Goal: Information Seeking & Learning: Learn about a topic

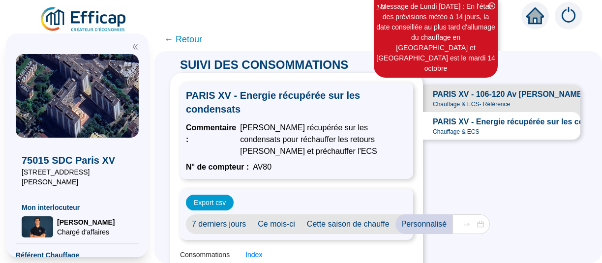
click at [189, 39] on span "← Retour" at bounding box center [183, 39] width 38 height 14
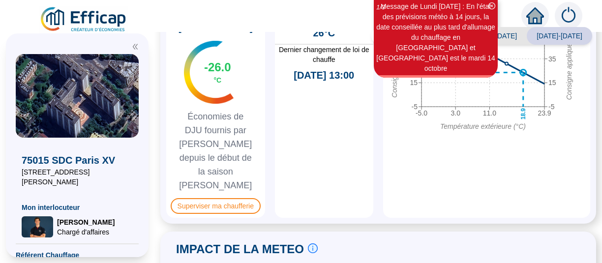
scroll to position [611, 0]
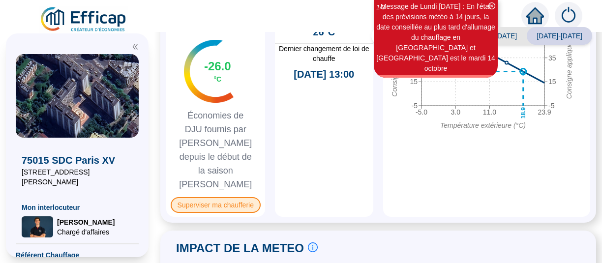
click at [228, 213] on span "Superviser ma chaufferie" at bounding box center [216, 205] width 90 height 16
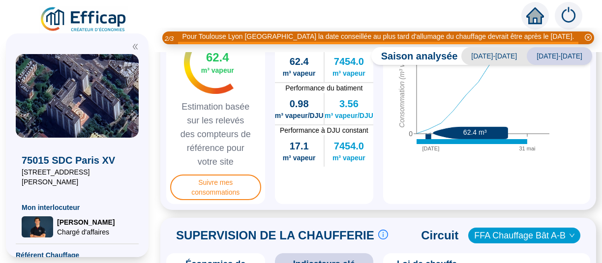
scroll to position [183, 0]
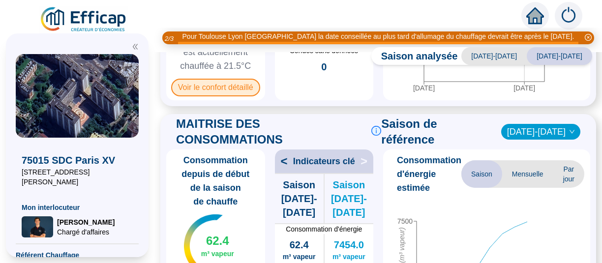
click at [230, 96] on span "Voir le confort détaillé" at bounding box center [215, 88] width 89 height 18
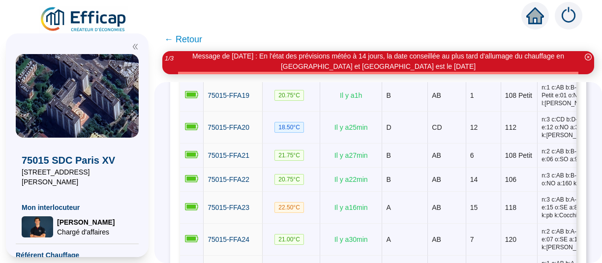
scroll to position [611, 0]
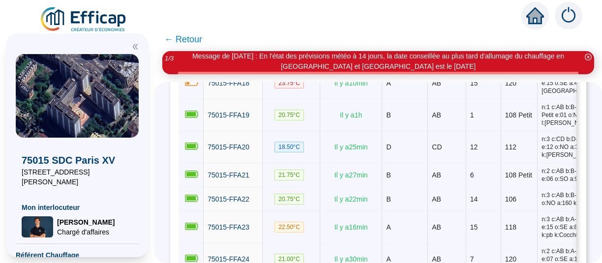
click at [318, 67] on td "21.00 °C" at bounding box center [292, 55] width 58 height 24
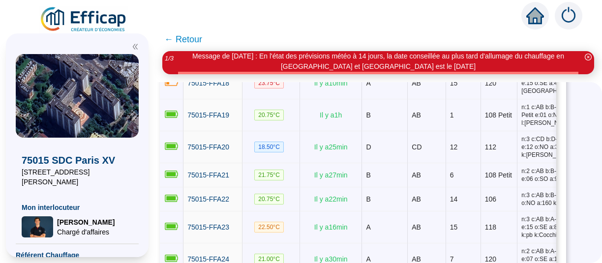
scroll to position [0, 17]
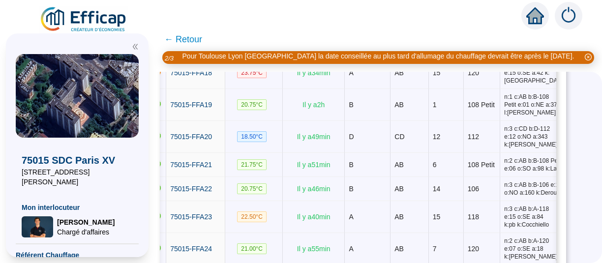
click at [189, 40] on span "← Retour" at bounding box center [183, 39] width 38 height 14
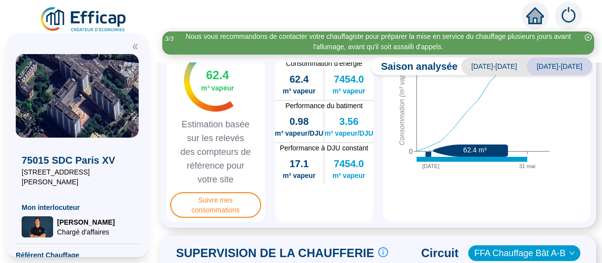
scroll to position [428, 0]
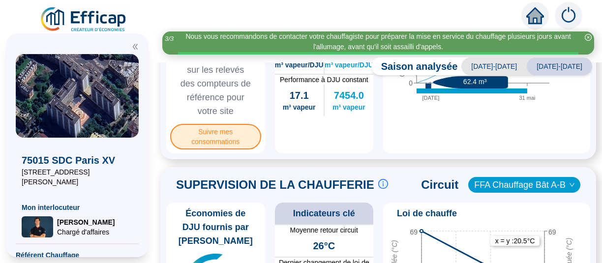
click at [226, 150] on span "Suivre mes consommations" at bounding box center [215, 137] width 91 height 26
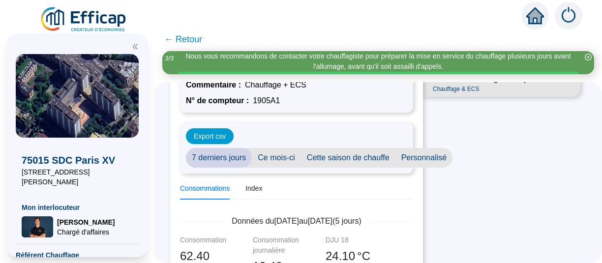
scroll to position [122, 0]
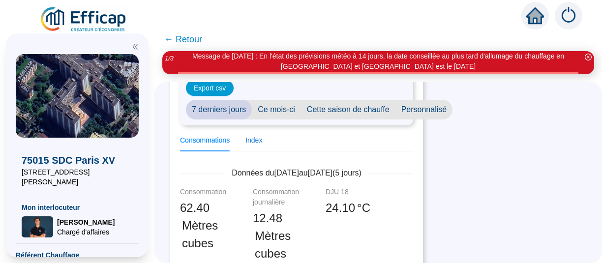
click at [262, 139] on div "Index" at bounding box center [254, 140] width 17 height 10
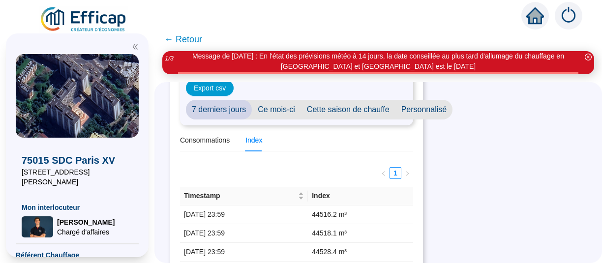
click at [431, 109] on span "Personnalisé" at bounding box center [425, 110] width 58 height 20
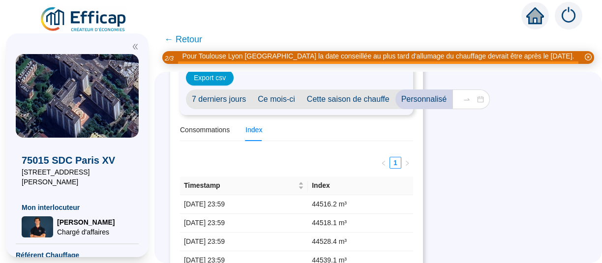
click at [259, 130] on div "Index" at bounding box center [254, 130] width 17 height 10
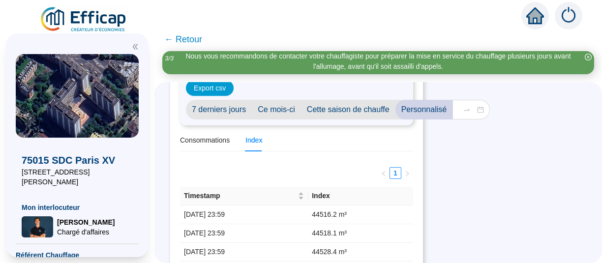
scroll to position [0, 0]
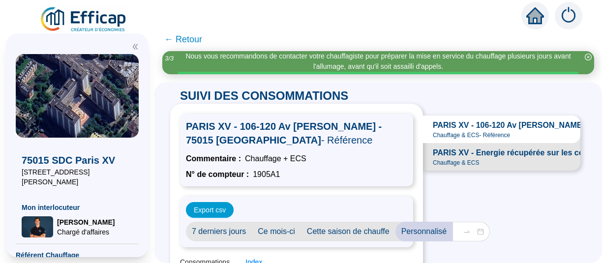
click at [186, 40] on span "← Retour" at bounding box center [183, 39] width 38 height 14
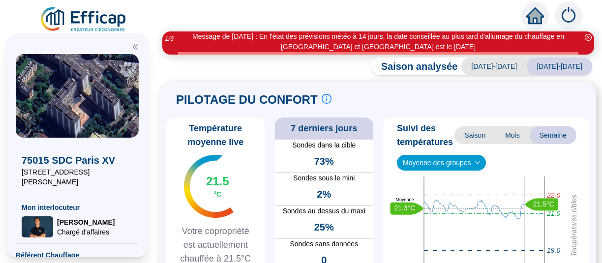
click at [499, 62] on span "[DATE]-[DATE]" at bounding box center [494, 67] width 65 height 18
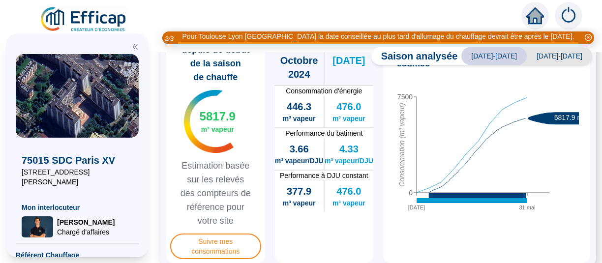
scroll to position [367, 0]
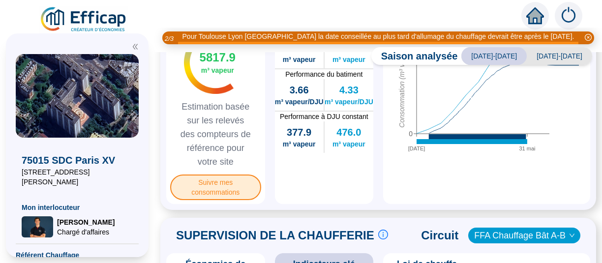
click at [224, 200] on span "Suivre mes consommations" at bounding box center [215, 188] width 91 height 26
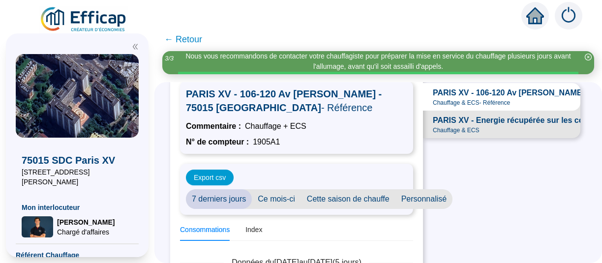
scroll to position [61, 0]
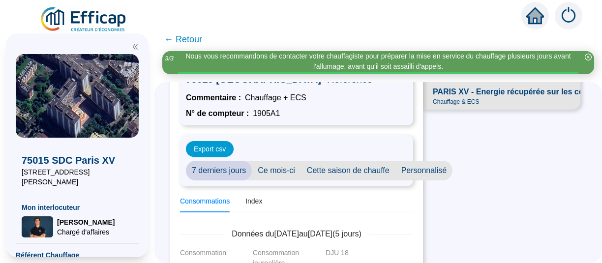
click at [420, 169] on span "Personnalisé" at bounding box center [425, 171] width 58 height 20
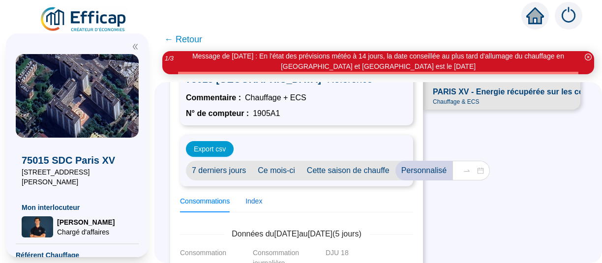
click at [261, 203] on div "Index" at bounding box center [254, 201] width 17 height 10
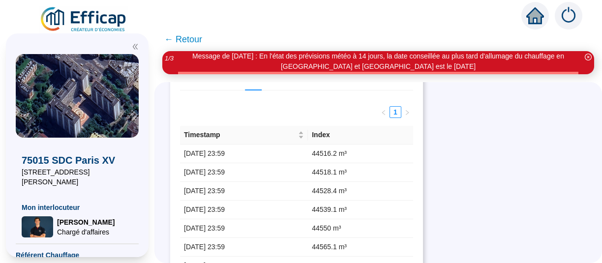
scroll to position [0, 0]
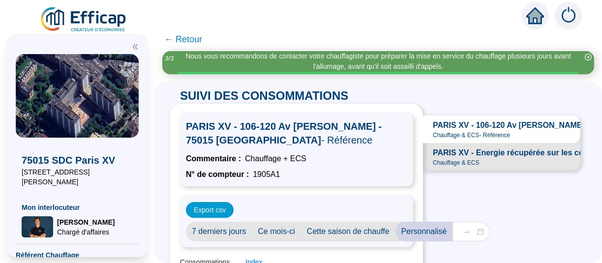
click at [487, 159] on span "PARIS XV - Energie récupérée sur les condensats" at bounding box center [526, 153] width 186 height 12
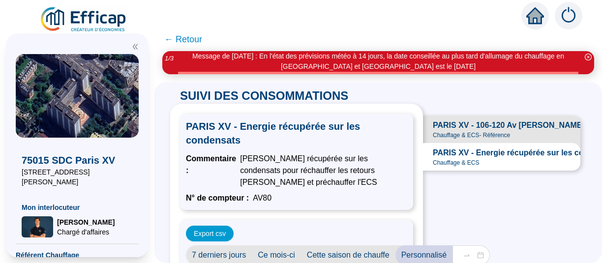
click at [199, 38] on span "← Retour" at bounding box center [183, 39] width 38 height 14
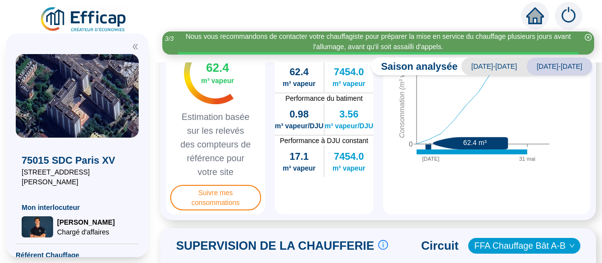
scroll to position [306, 0]
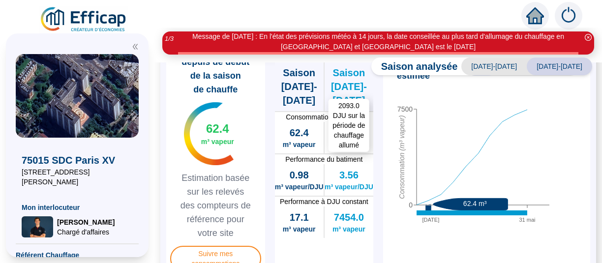
click at [355, 107] on span "Saison [DATE]-[DATE]" at bounding box center [349, 86] width 49 height 41
click at [351, 107] on span "Saison [DATE]-[DATE]" at bounding box center [349, 86] width 49 height 41
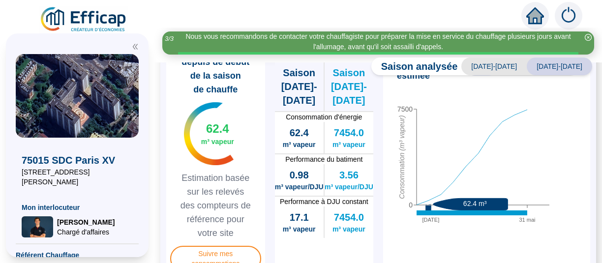
click at [288, 57] on span "<" at bounding box center [281, 49] width 13 height 16
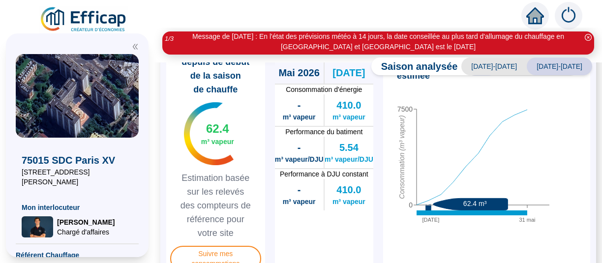
click at [288, 57] on span "<" at bounding box center [281, 49] width 13 height 16
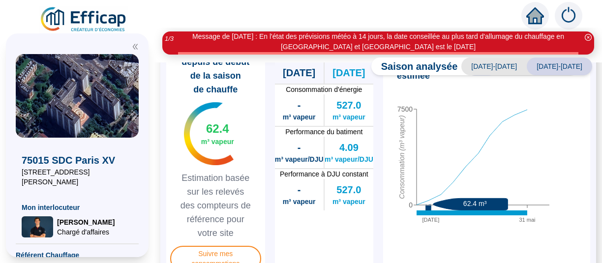
click at [366, 57] on span ">" at bounding box center [367, 49] width 13 height 16
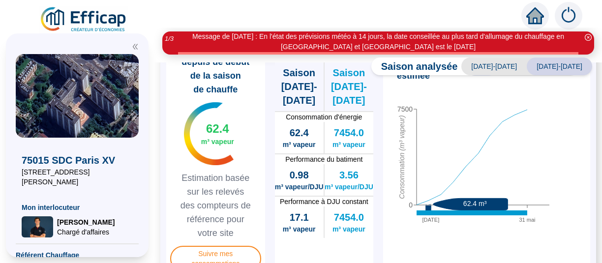
click at [366, 57] on span ">" at bounding box center [367, 49] width 13 height 16
click at [514, 69] on span "[DATE]-[DATE]" at bounding box center [494, 67] width 65 height 18
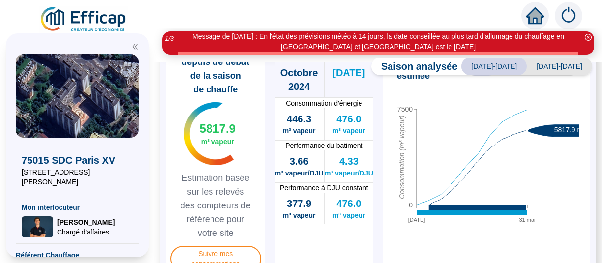
click at [504, 67] on div "Saison analysée 2024-2025 2025-2026 PILOTAGE DU CONFORT Le pilotage du confort …" at bounding box center [379, 163] width 448 height 201
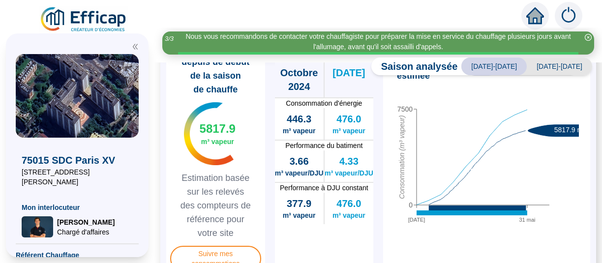
click at [288, 57] on span "<" at bounding box center [281, 49] width 13 height 16
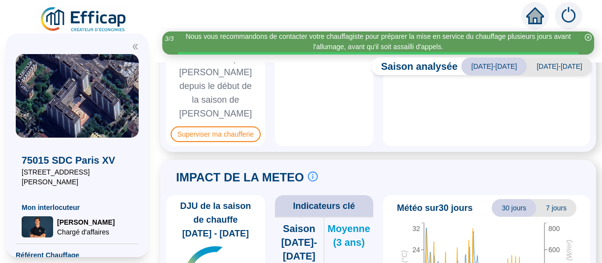
scroll to position [733, 0]
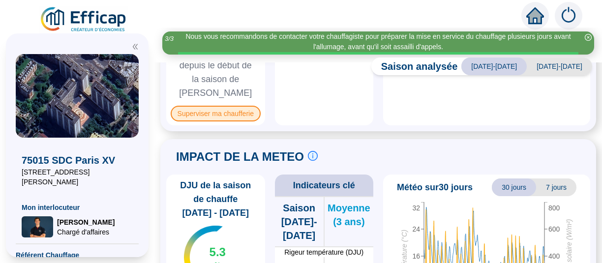
click at [221, 122] on span "Superviser ma chaufferie" at bounding box center [216, 114] width 90 height 16
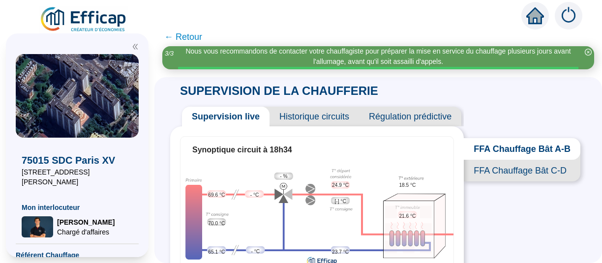
click at [198, 36] on span "← Retour" at bounding box center [183, 37] width 38 height 14
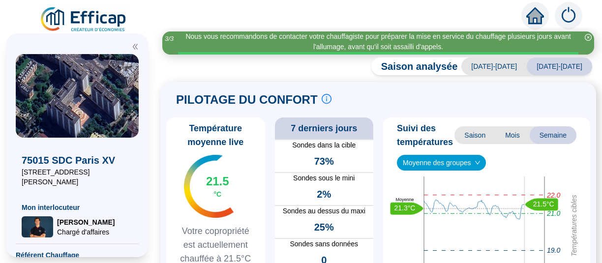
click at [510, 65] on span "[DATE]-[DATE]" at bounding box center [494, 67] width 65 height 18
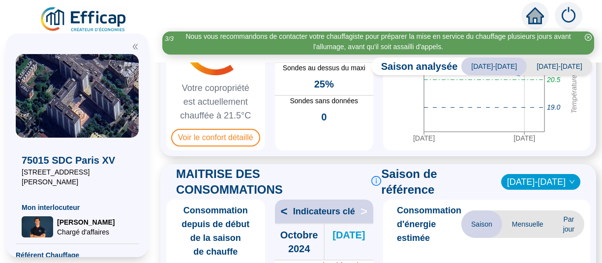
scroll to position [61, 0]
